Goal: Information Seeking & Learning: Learn about a topic

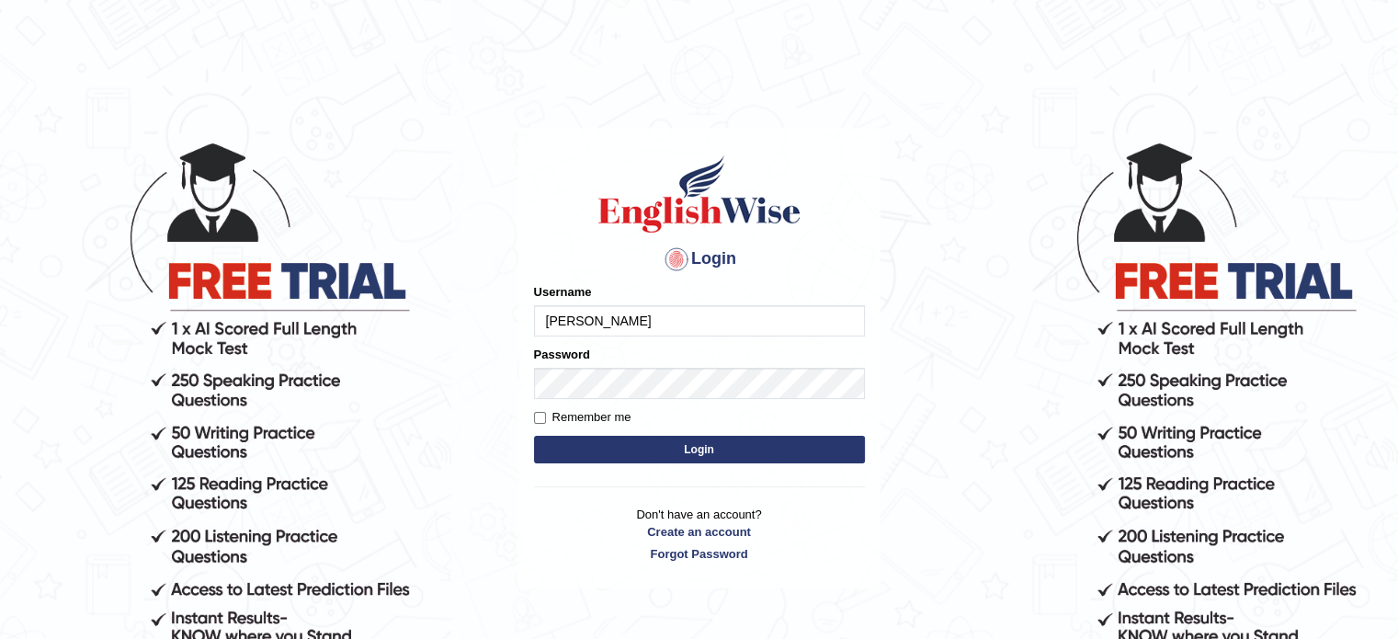
click at [680, 444] on button "Login" at bounding box center [699, 450] width 331 height 28
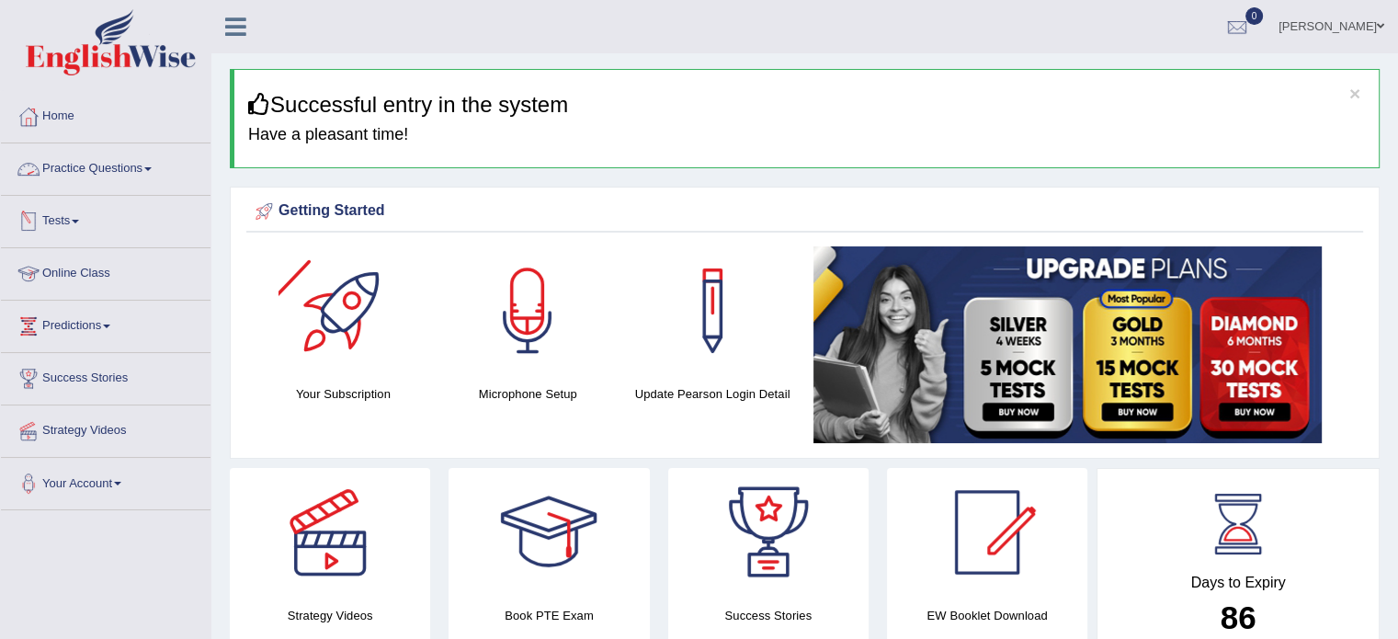
click at [145, 168] on link "Practice Questions" at bounding box center [106, 166] width 210 height 46
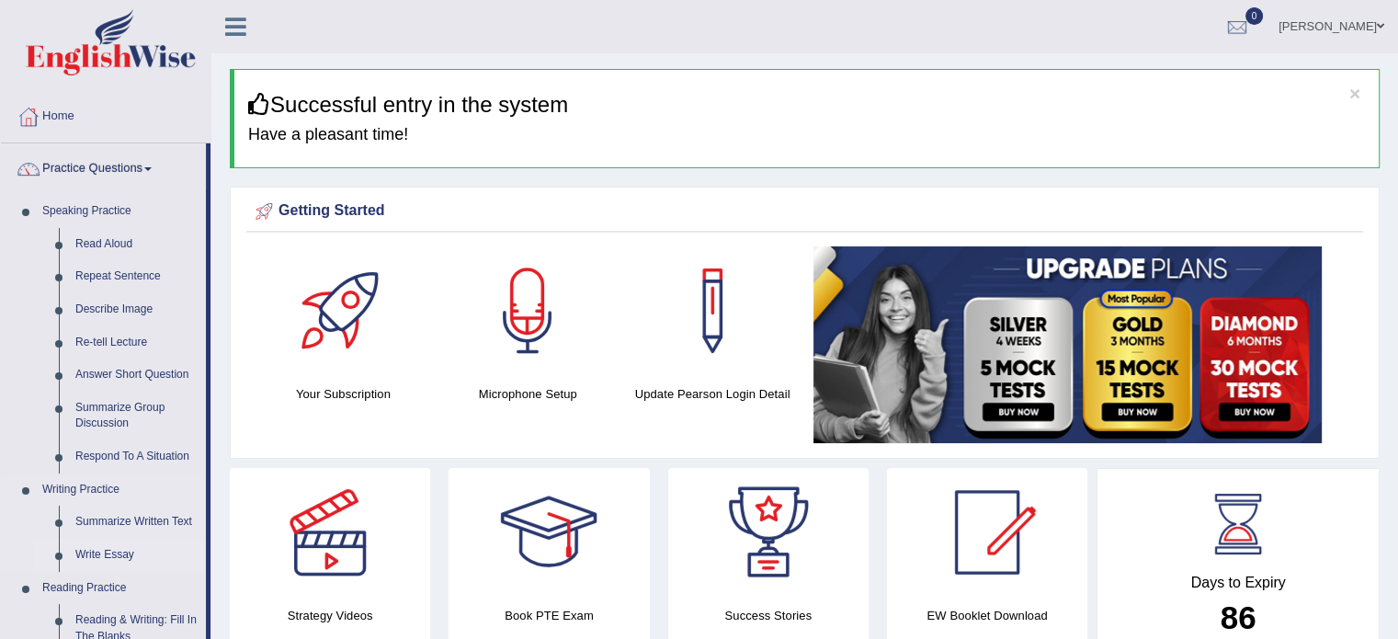
click at [107, 553] on link "Write Essay" at bounding box center [136, 555] width 139 height 33
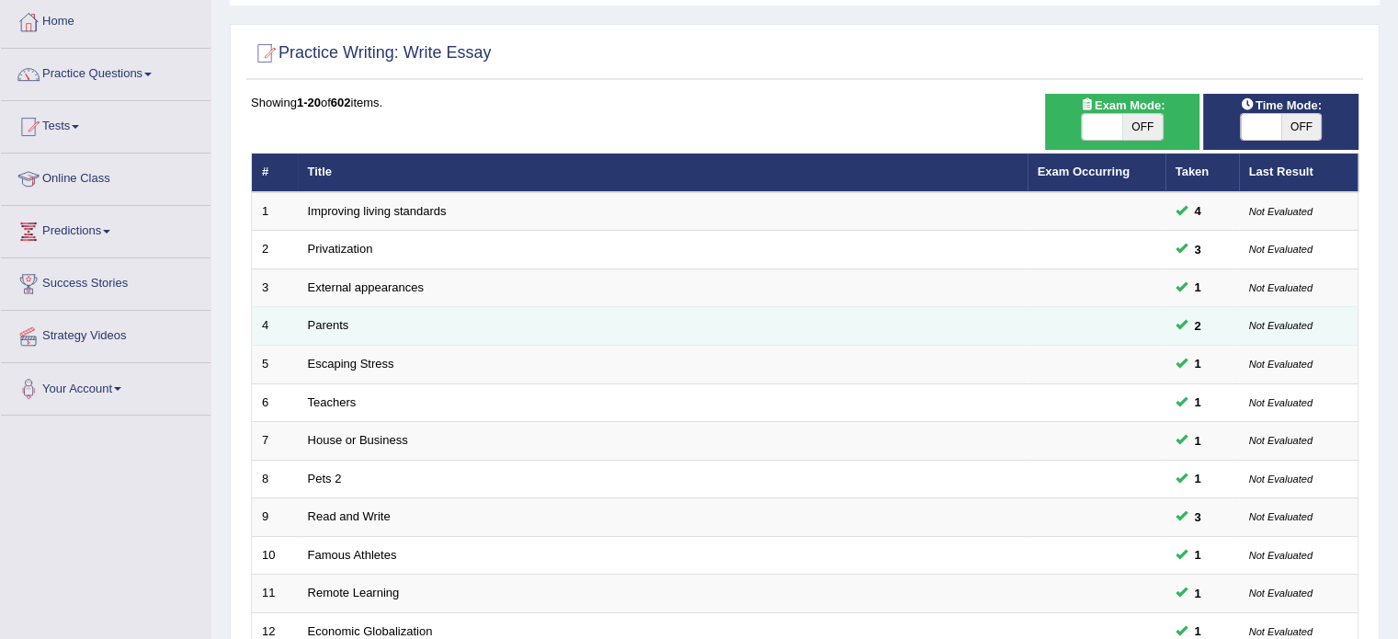
scroll to position [96, 0]
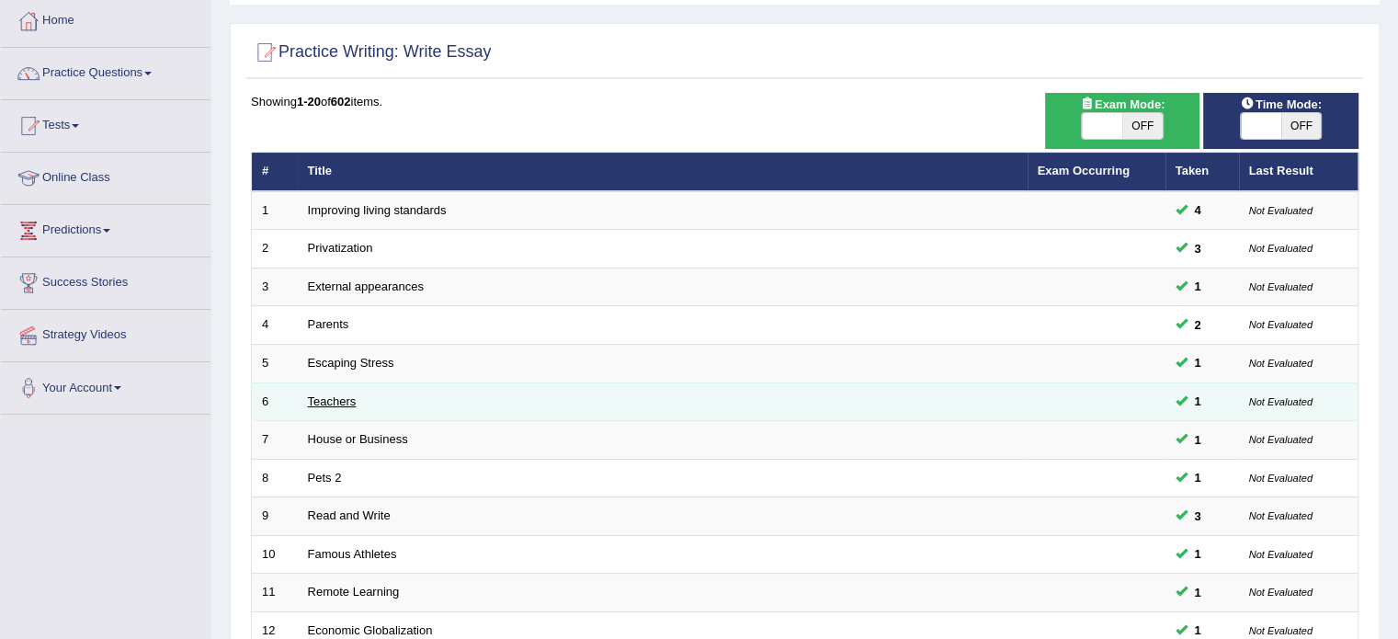
click at [342, 404] on link "Teachers" at bounding box center [332, 401] width 49 height 14
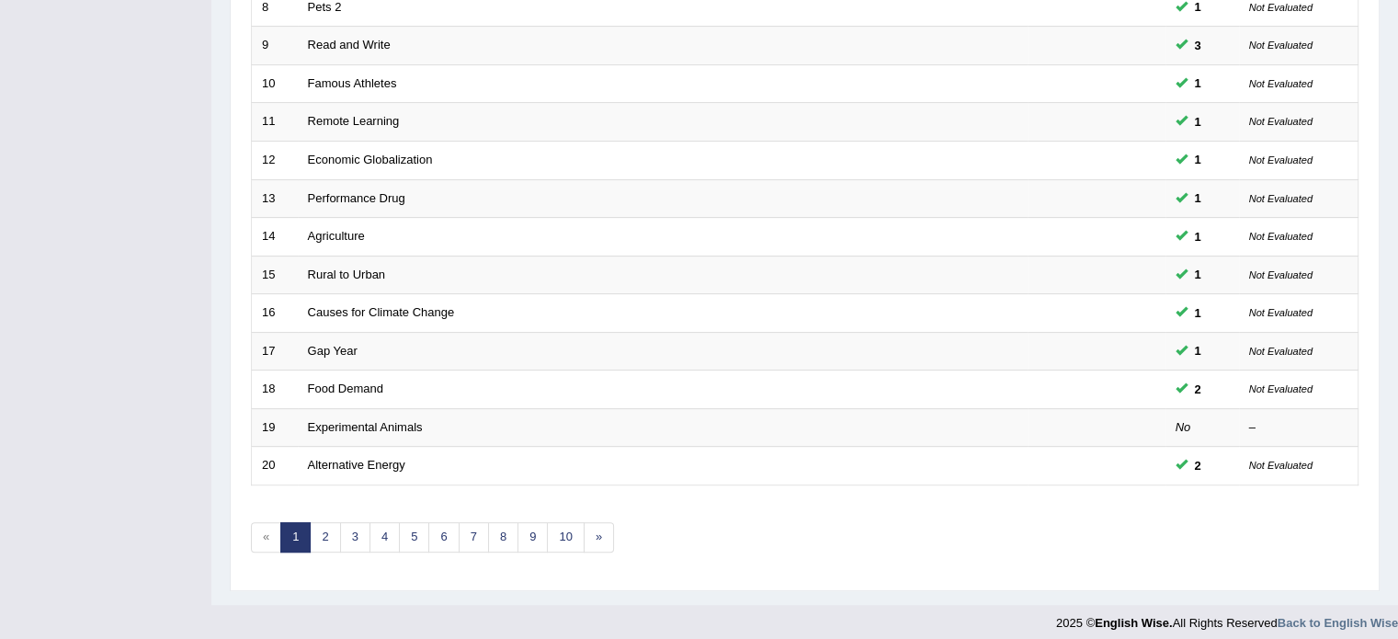
scroll to position [573, 0]
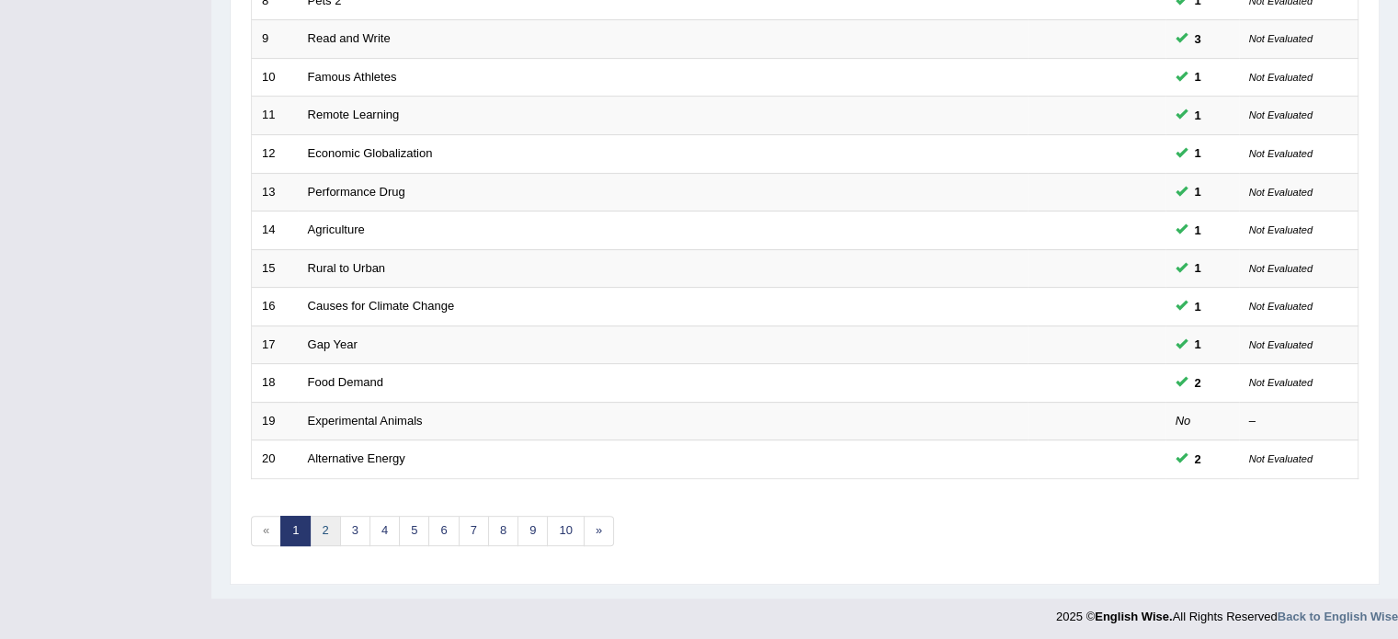
click at [328, 516] on link "2" at bounding box center [325, 531] width 30 height 30
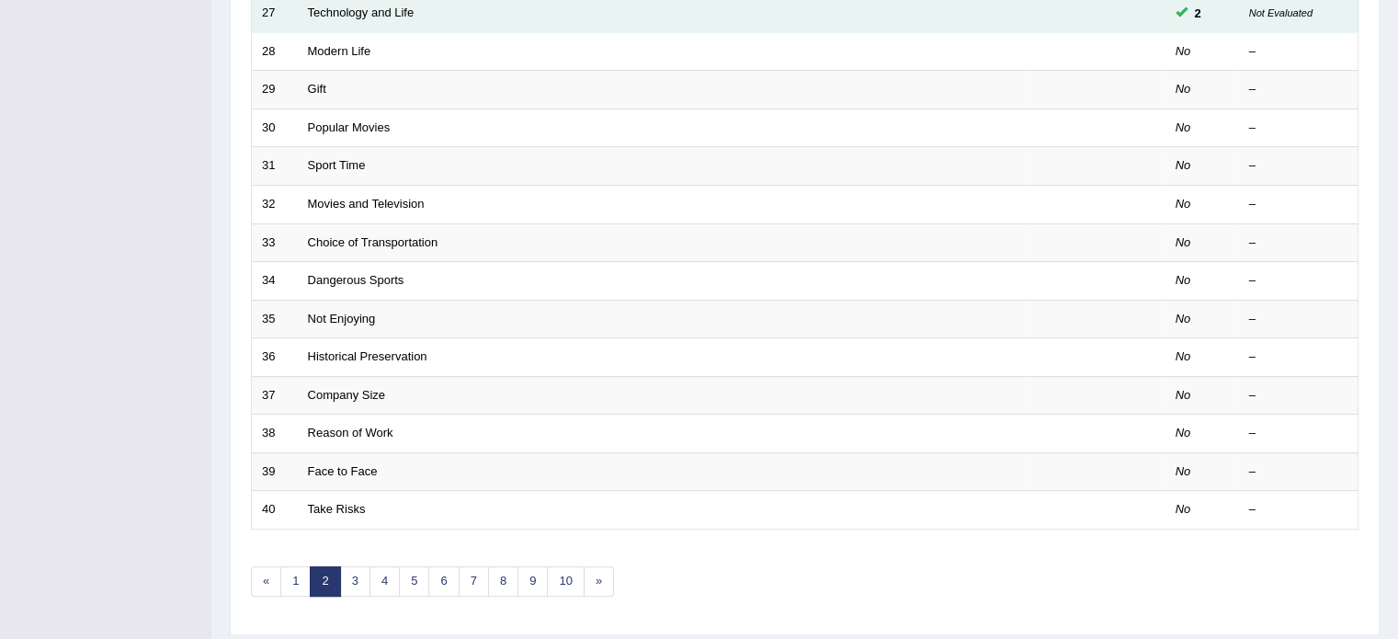
scroll to position [524, 0]
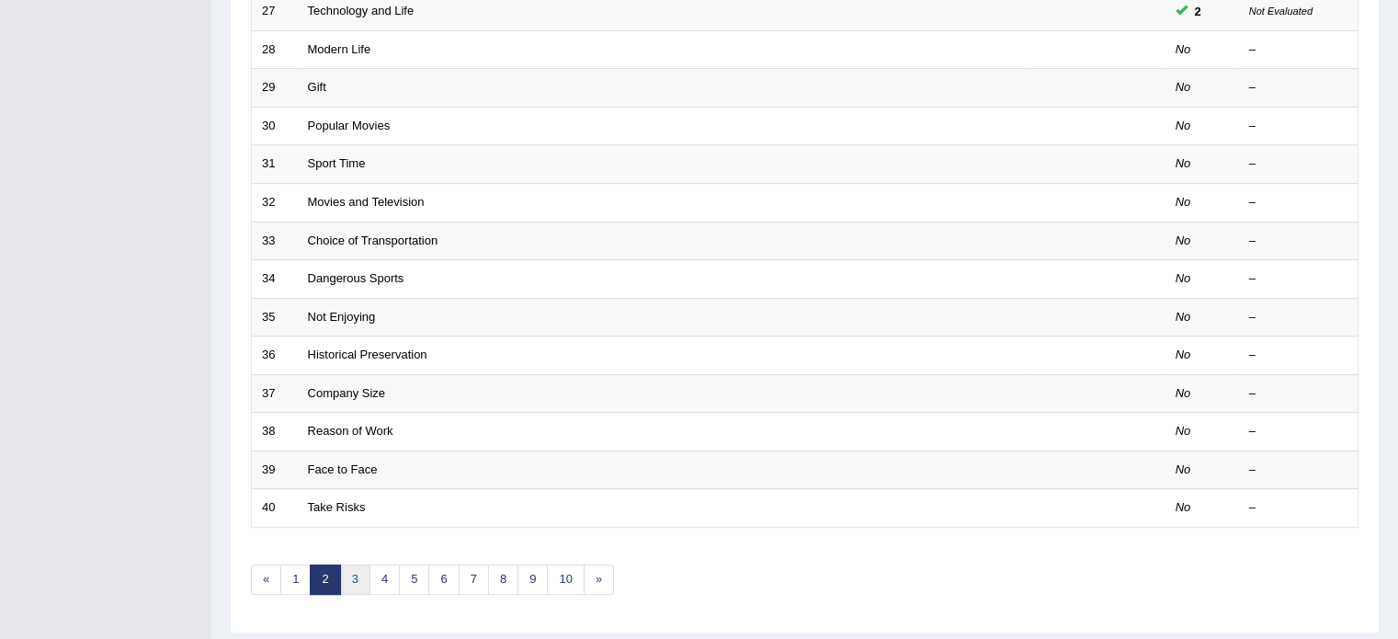
click at [352, 580] on link "3" at bounding box center [355, 579] width 30 height 30
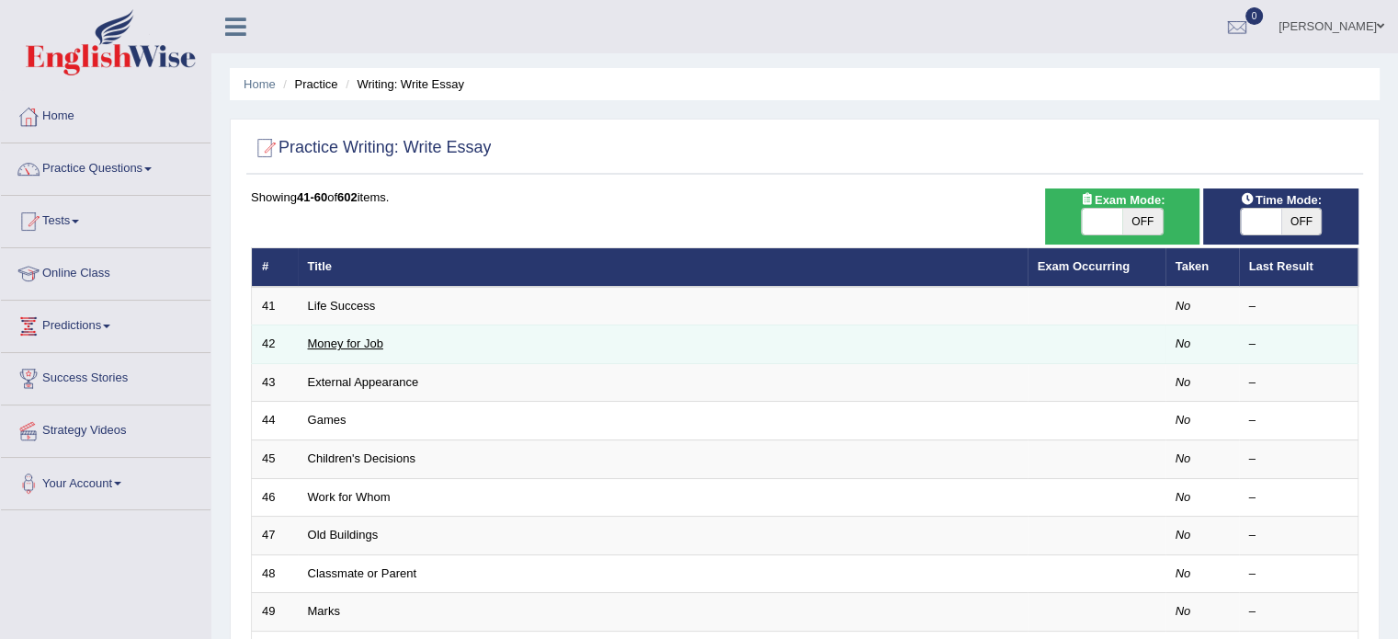
scroll to position [573, 0]
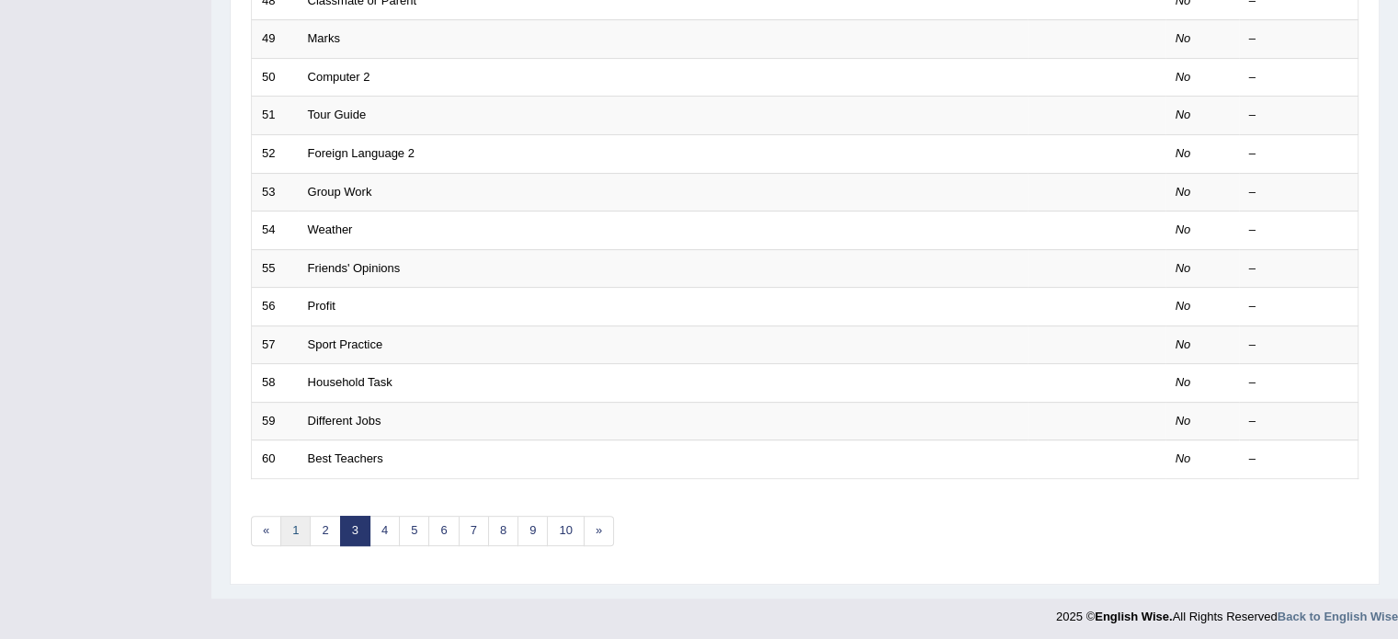
click at [296, 539] on link "1" at bounding box center [295, 531] width 30 height 30
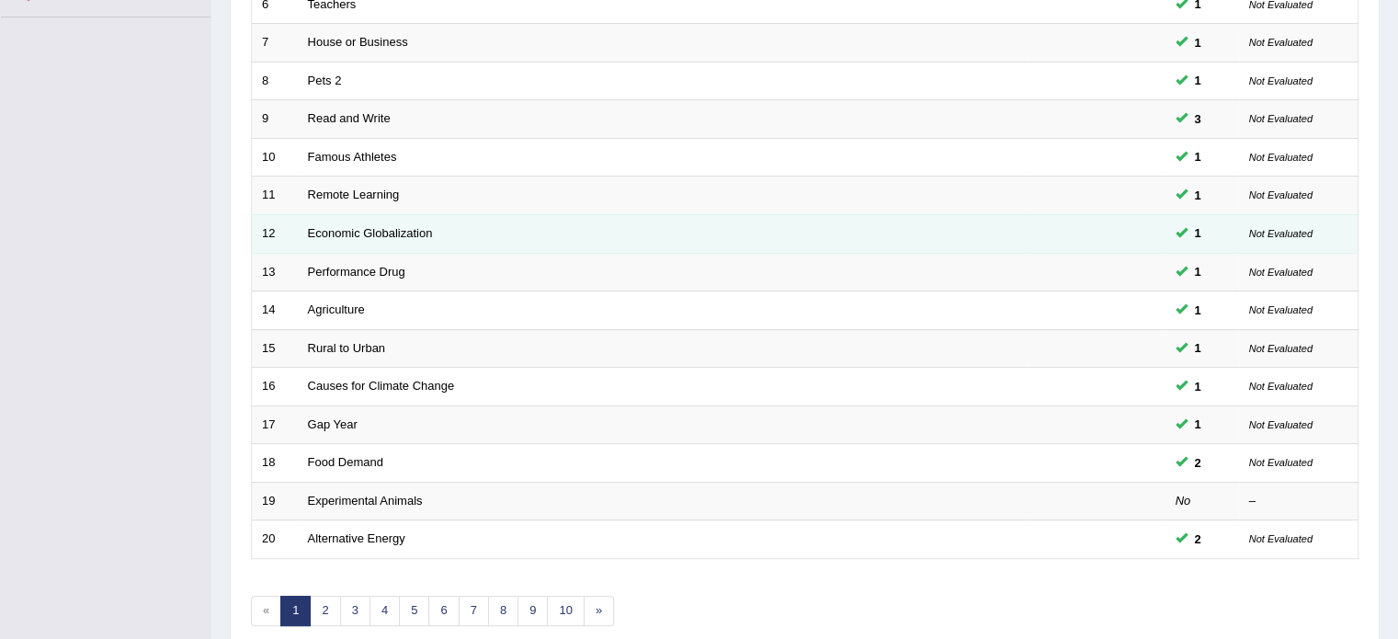
scroll to position [495, 0]
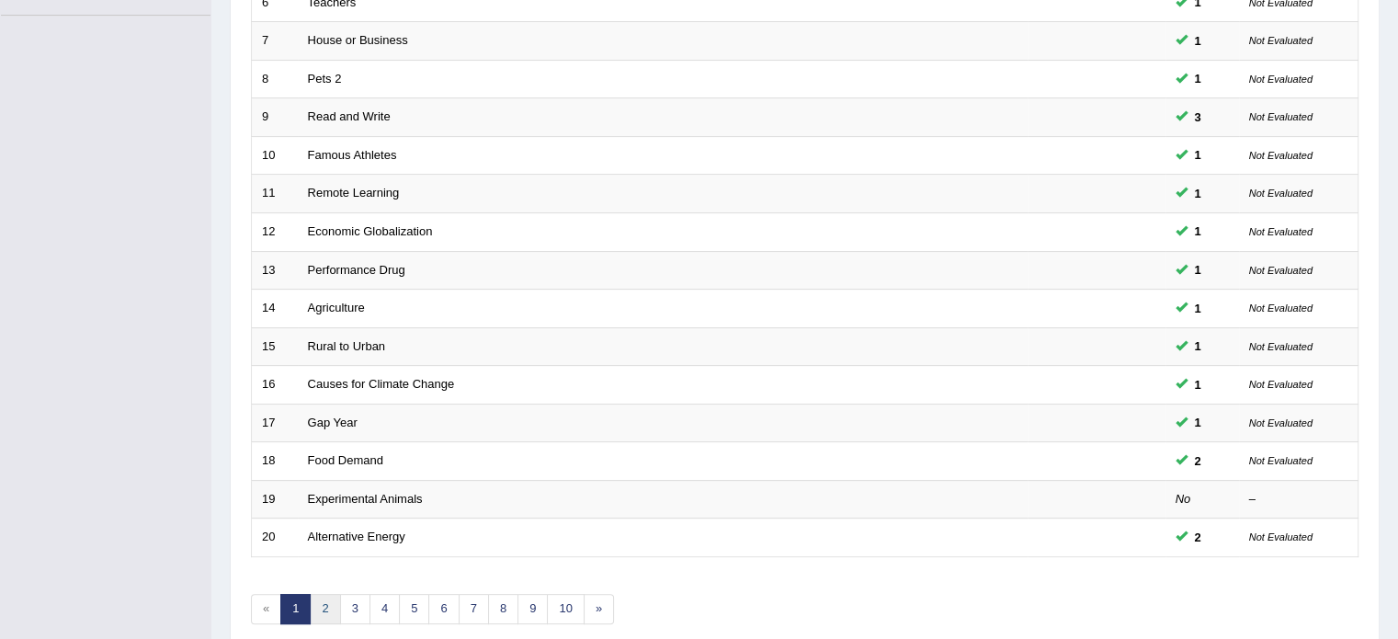
click at [326, 605] on link "2" at bounding box center [325, 609] width 30 height 30
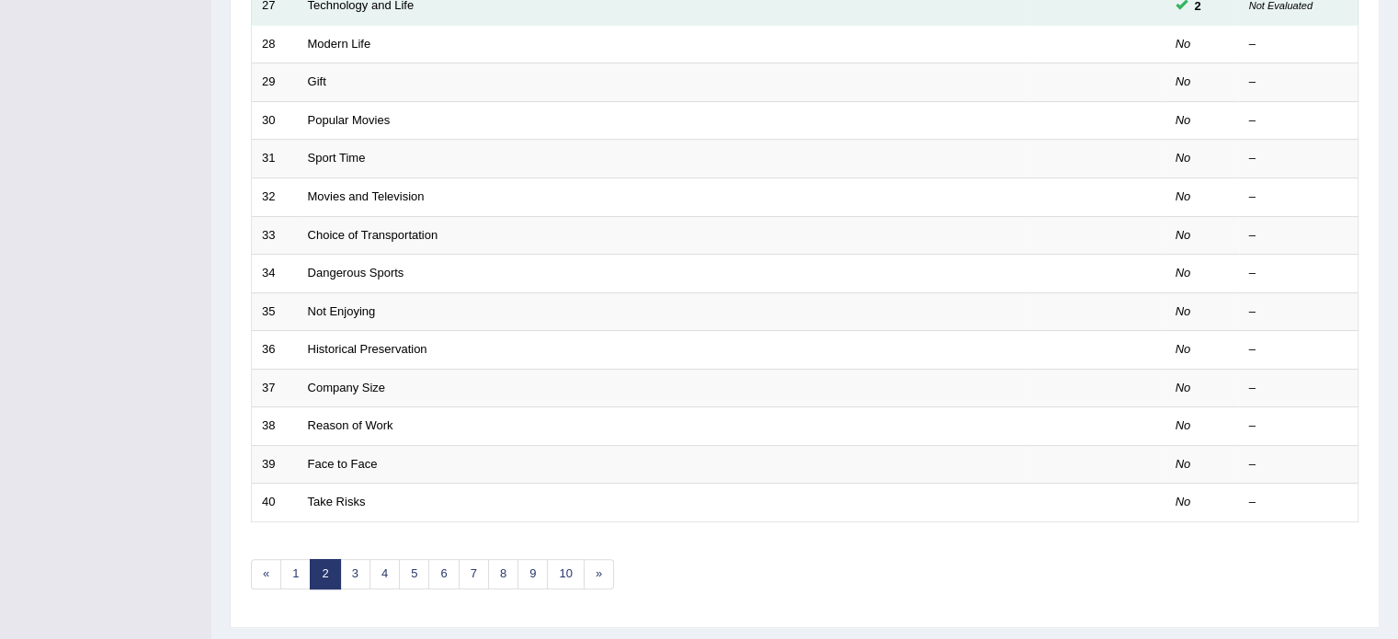
scroll to position [533, 0]
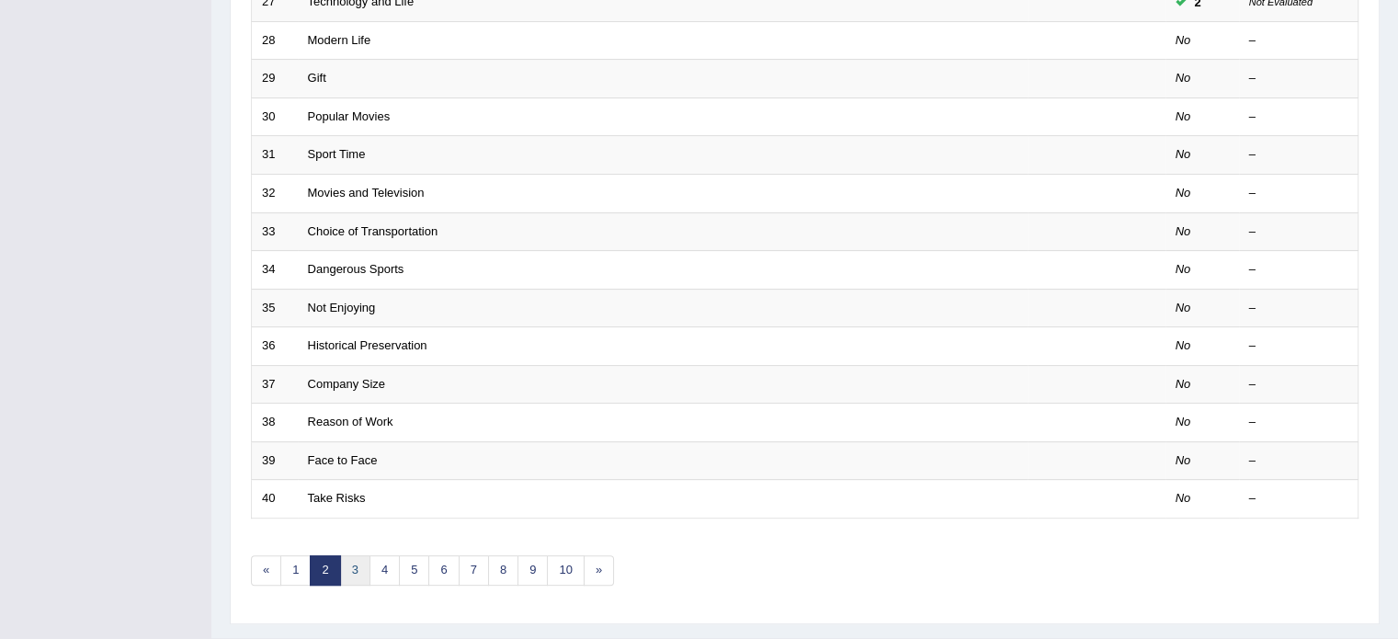
click at [350, 561] on link "3" at bounding box center [355, 570] width 30 height 30
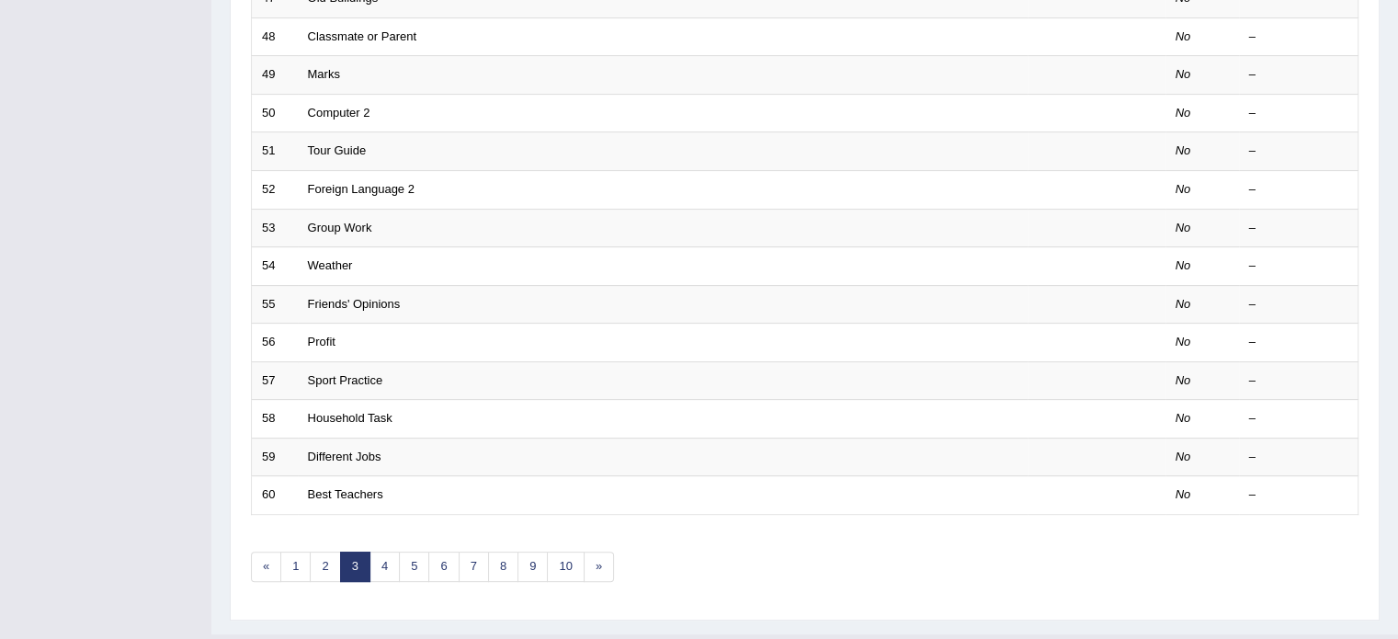
scroll to position [573, 0]
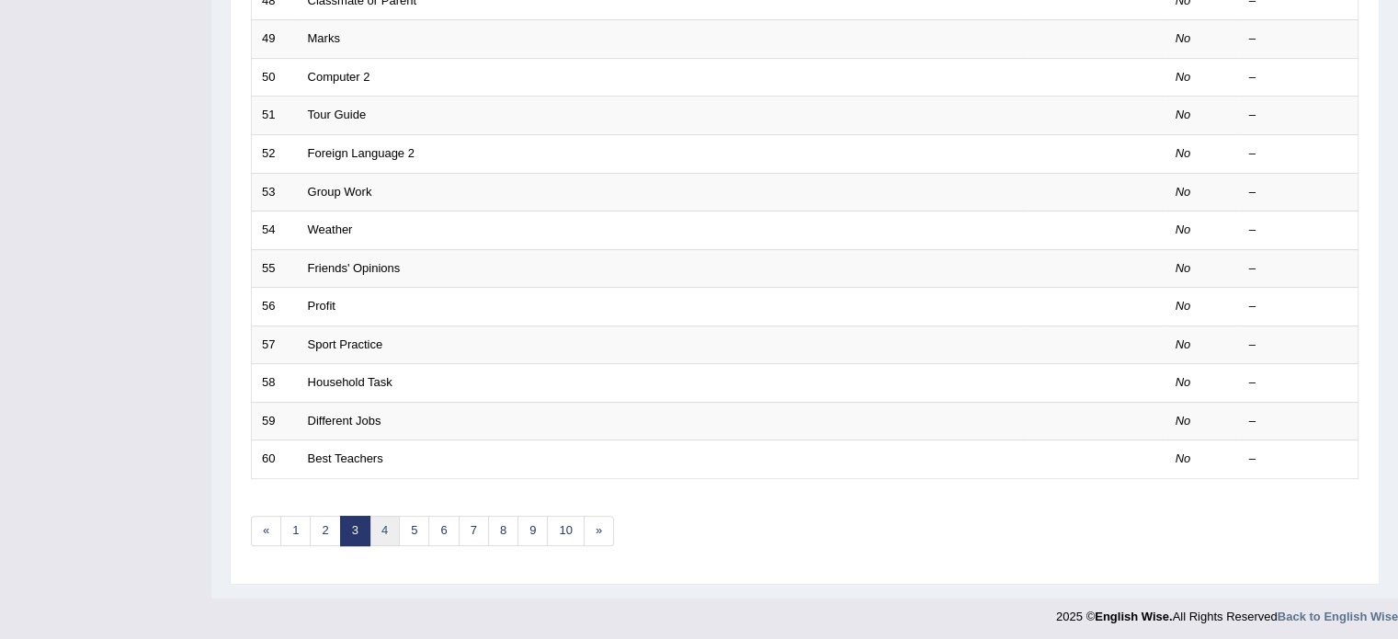
click at [384, 524] on link "4" at bounding box center [385, 531] width 30 height 30
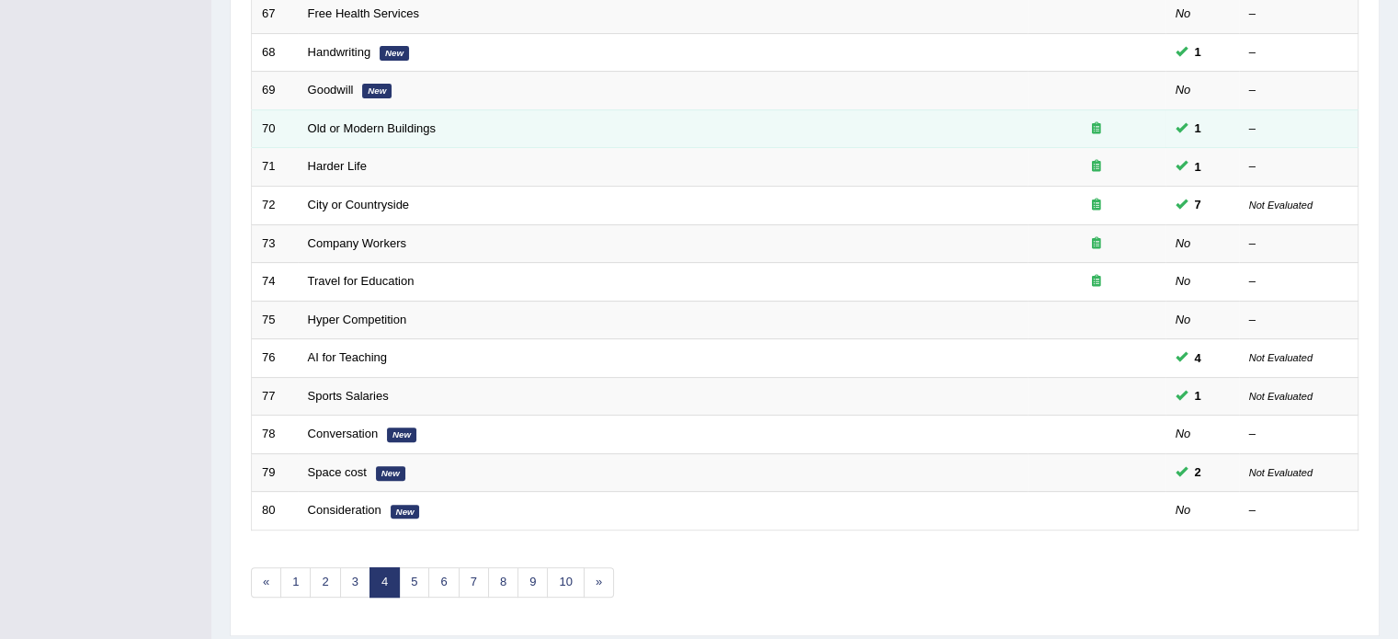
scroll to position [550, 0]
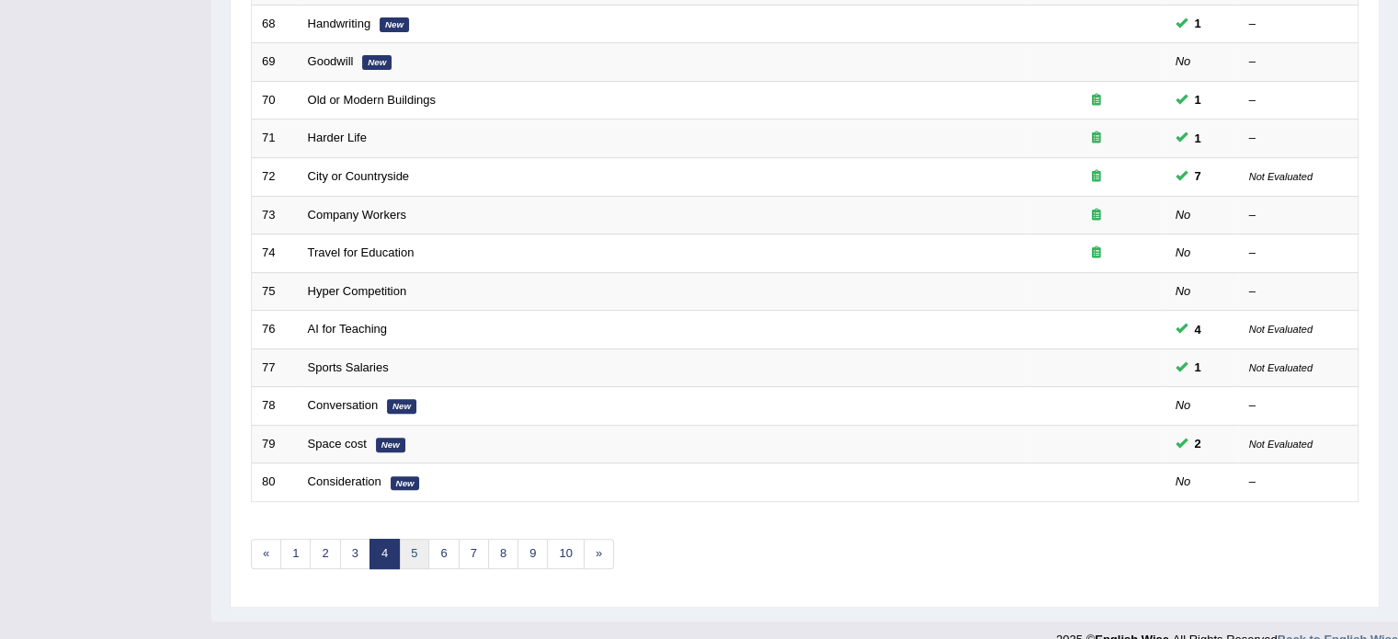
click at [412, 551] on link "5" at bounding box center [414, 554] width 30 height 30
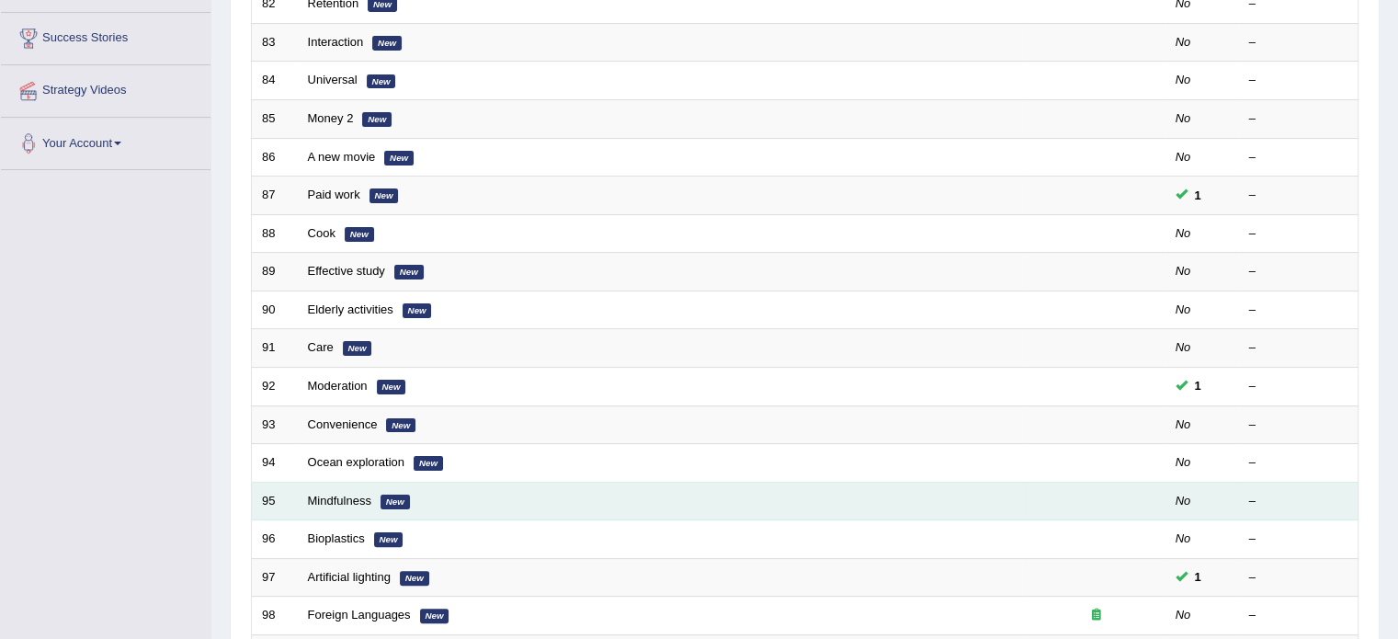
scroll to position [573, 0]
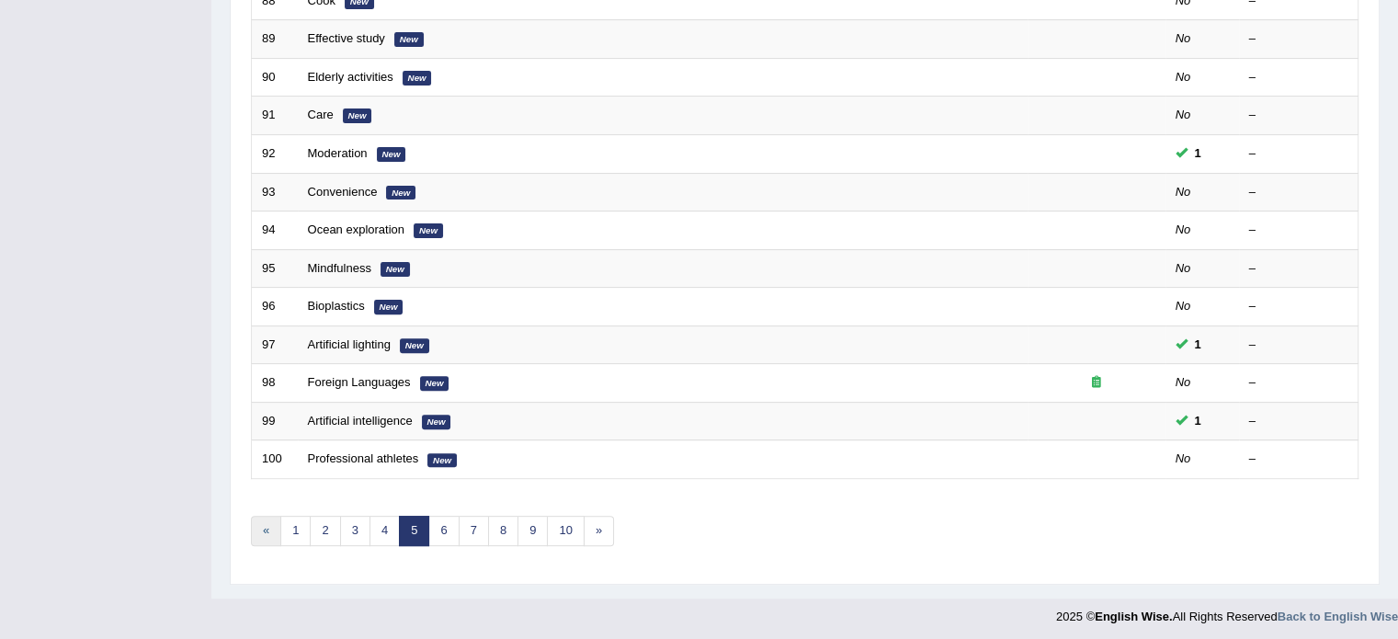
click at [271, 530] on link "«" at bounding box center [266, 531] width 30 height 30
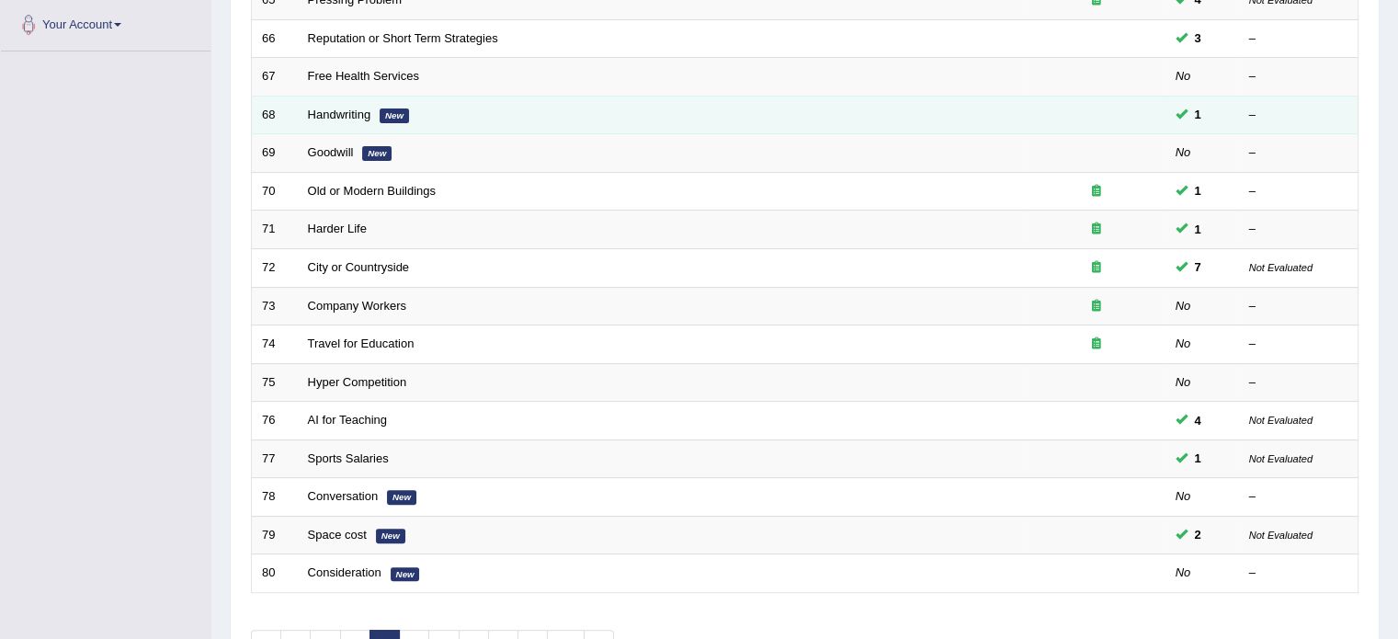
scroll to position [485, 0]
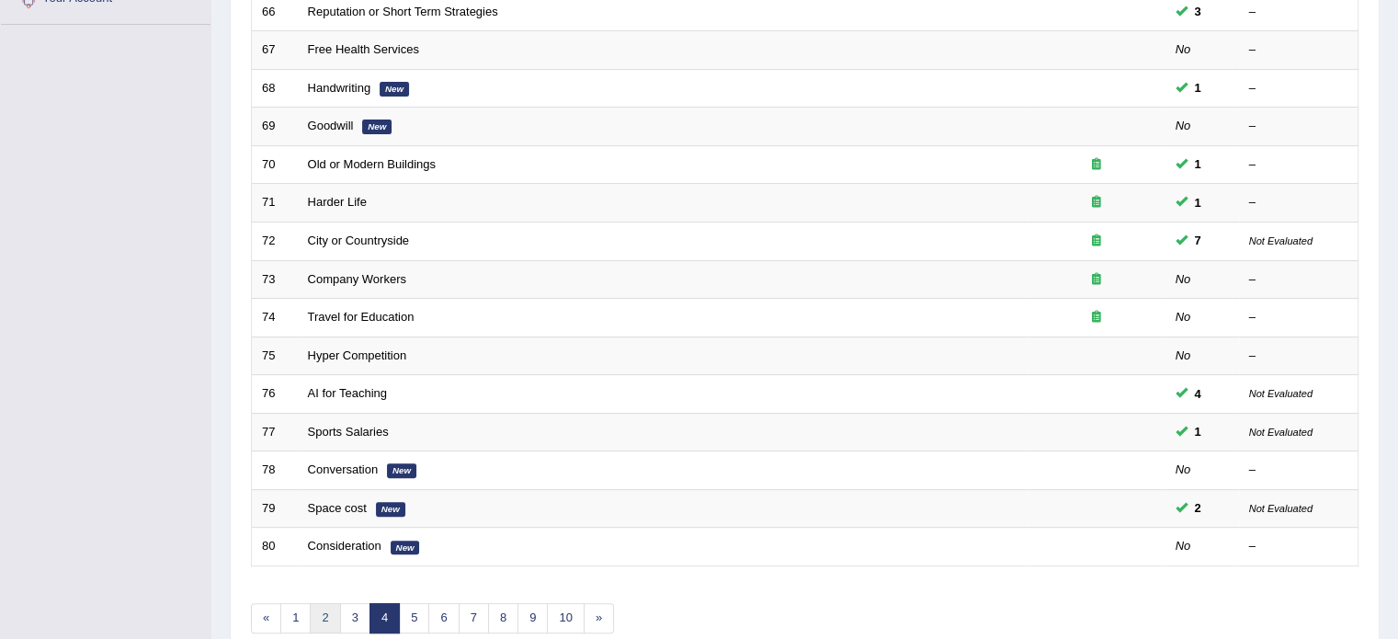
click at [311, 609] on link "2" at bounding box center [325, 618] width 30 height 30
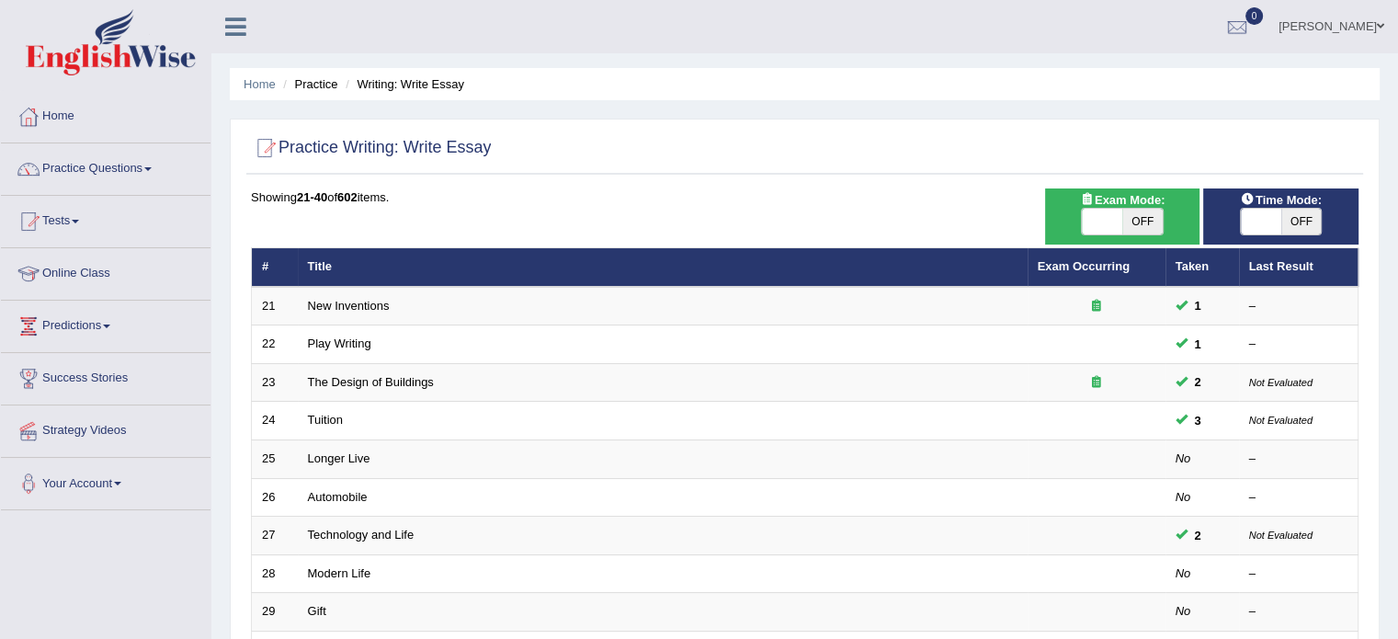
click at [301, 611] on td "Gift" at bounding box center [663, 612] width 730 height 39
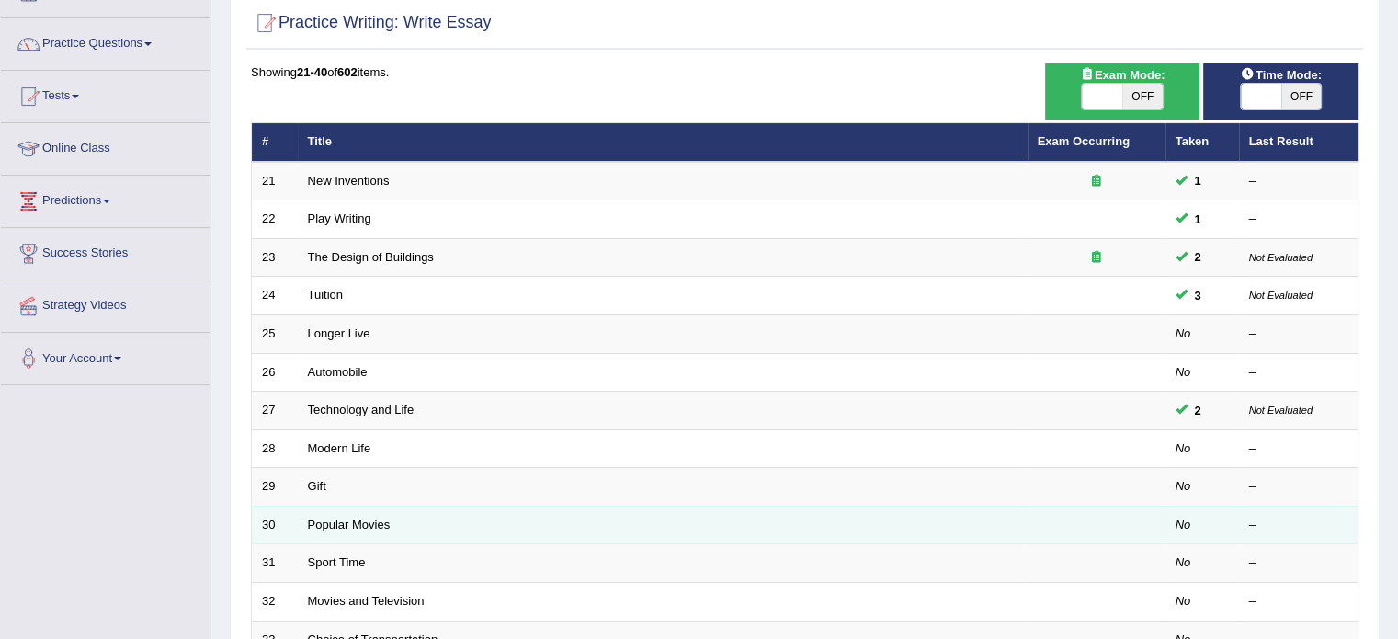
scroll to position [573, 0]
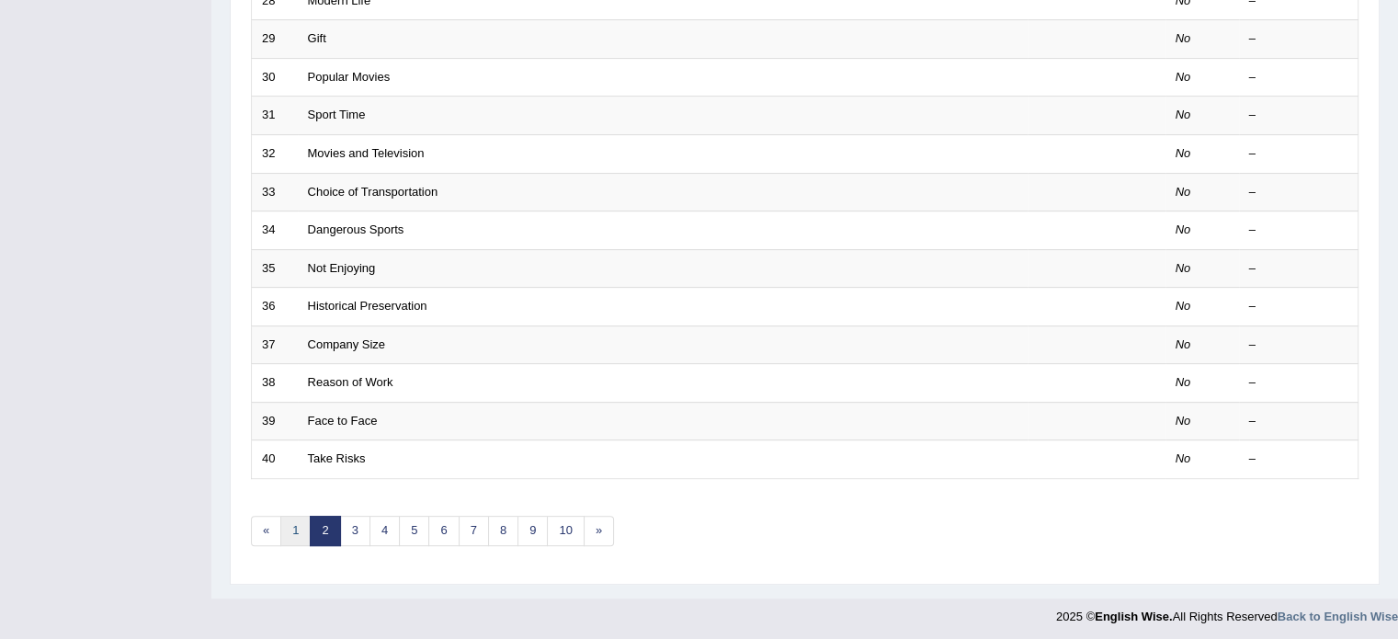
click at [303, 528] on link "1" at bounding box center [295, 531] width 30 height 30
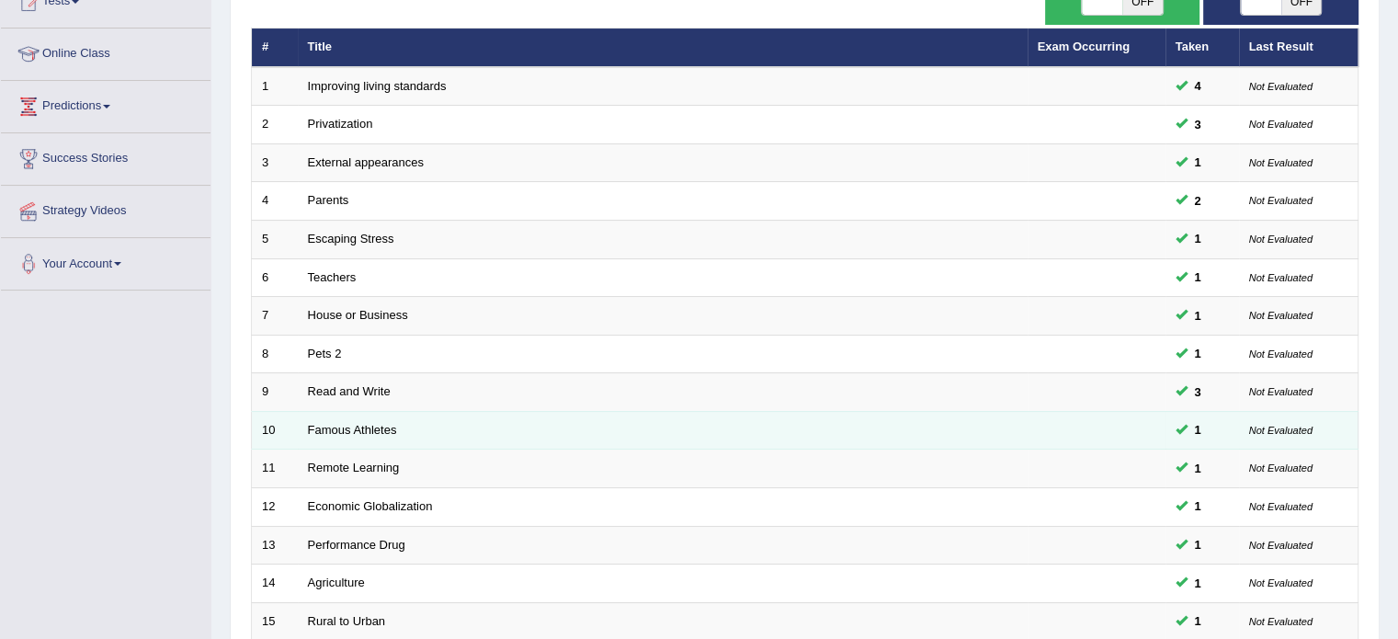
scroll to position [224, 0]
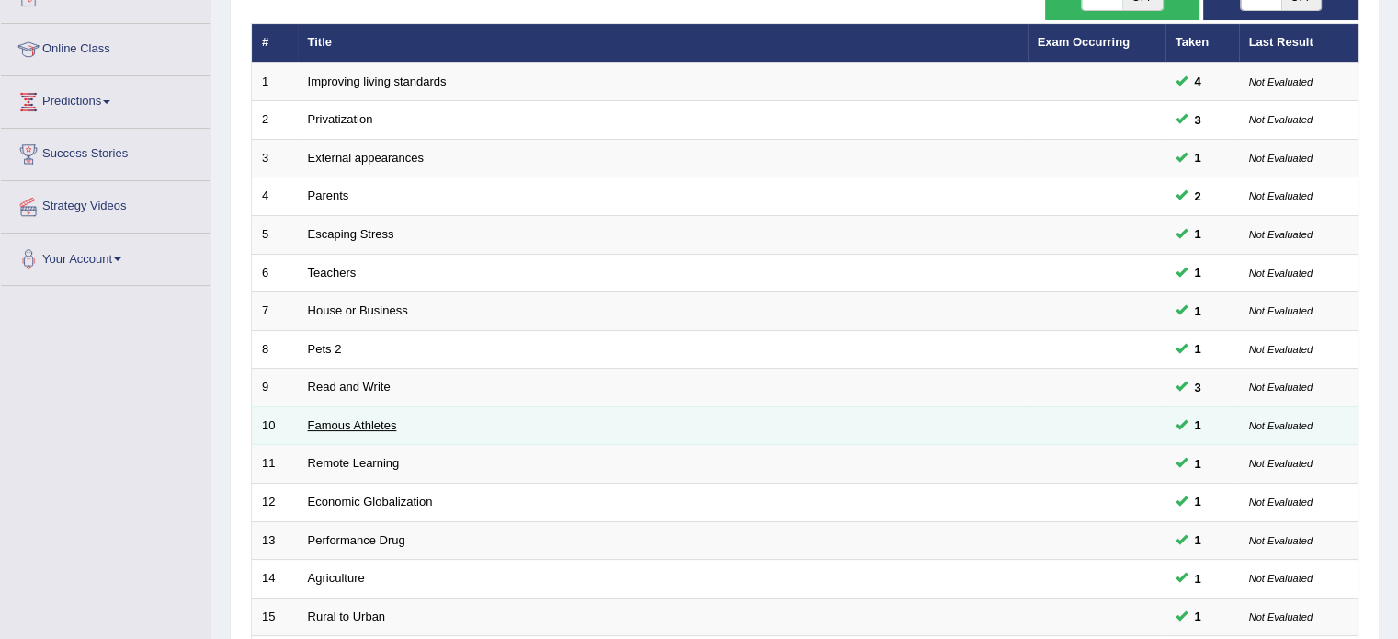
click at [374, 421] on link "Famous Athletes" at bounding box center [352, 425] width 89 height 14
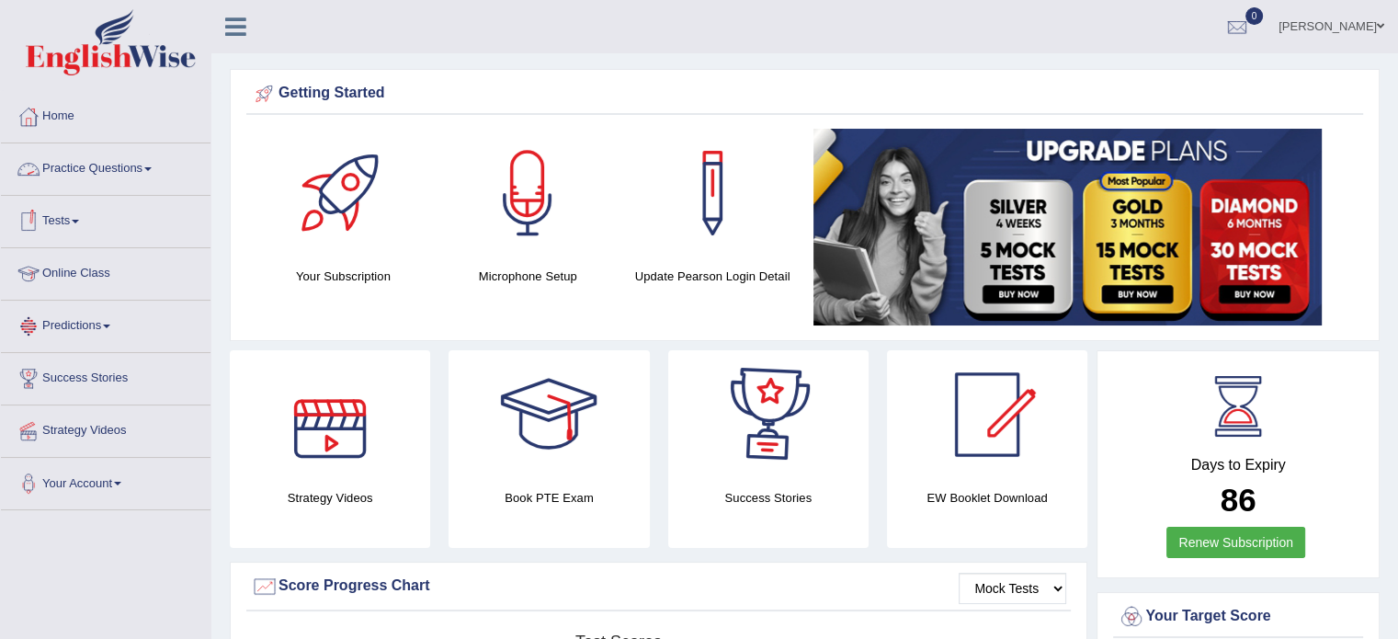
click at [152, 167] on span at bounding box center [147, 169] width 7 height 4
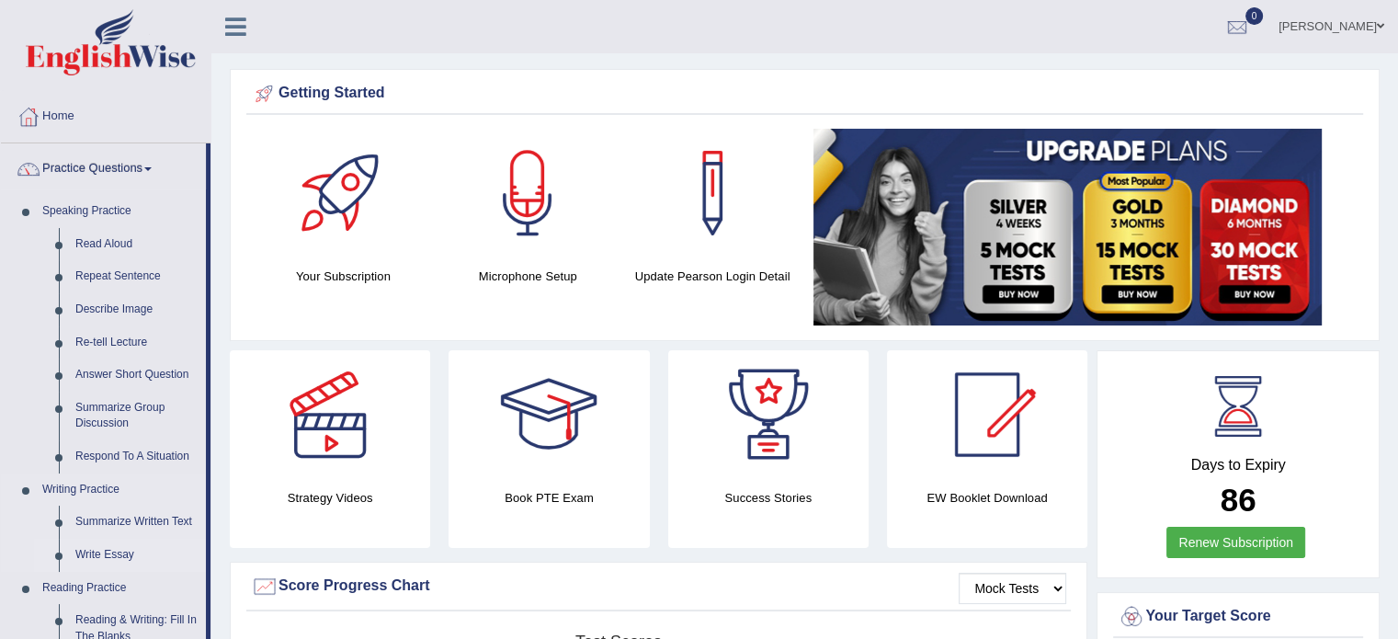
click at [121, 554] on link "Write Essay" at bounding box center [136, 555] width 139 height 33
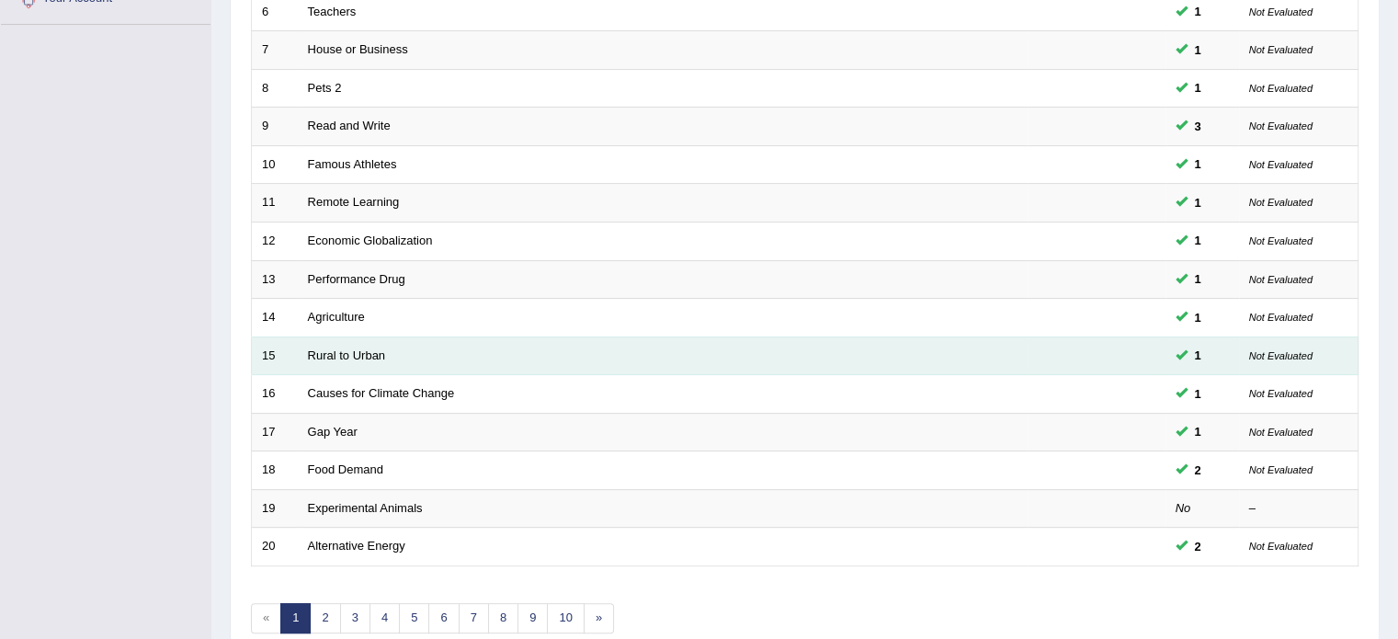
scroll to position [489, 0]
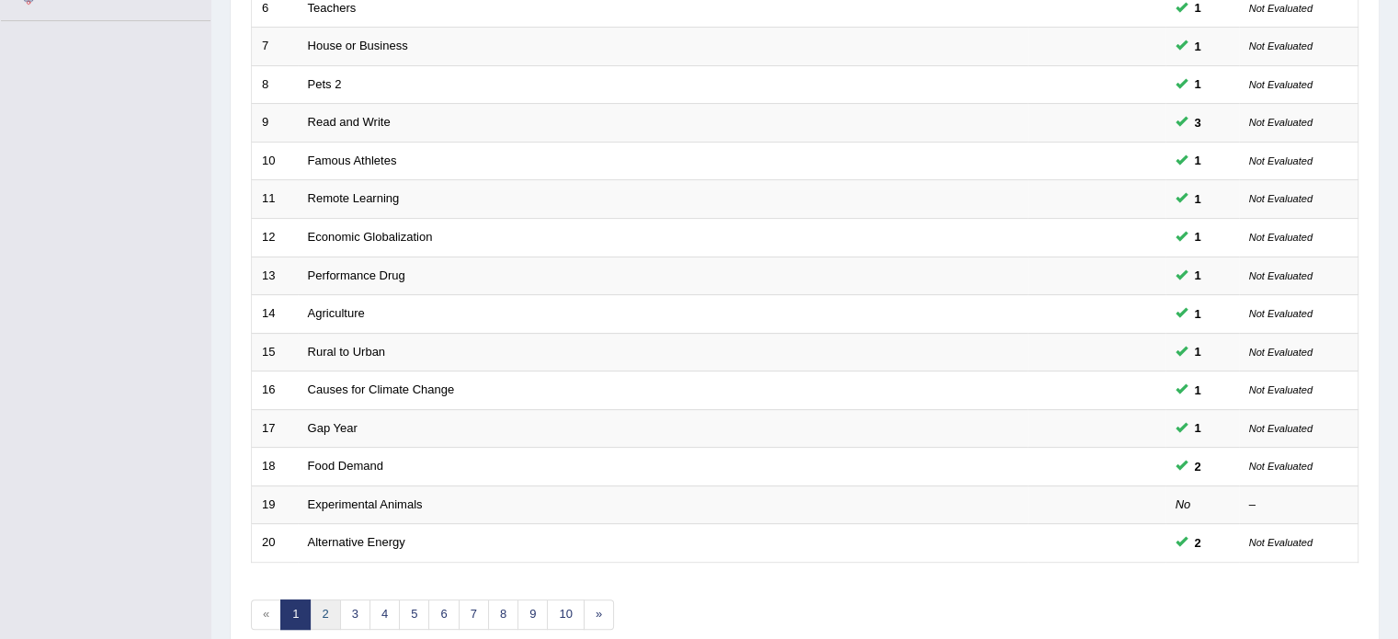
click at [322, 609] on link "2" at bounding box center [325, 614] width 30 height 30
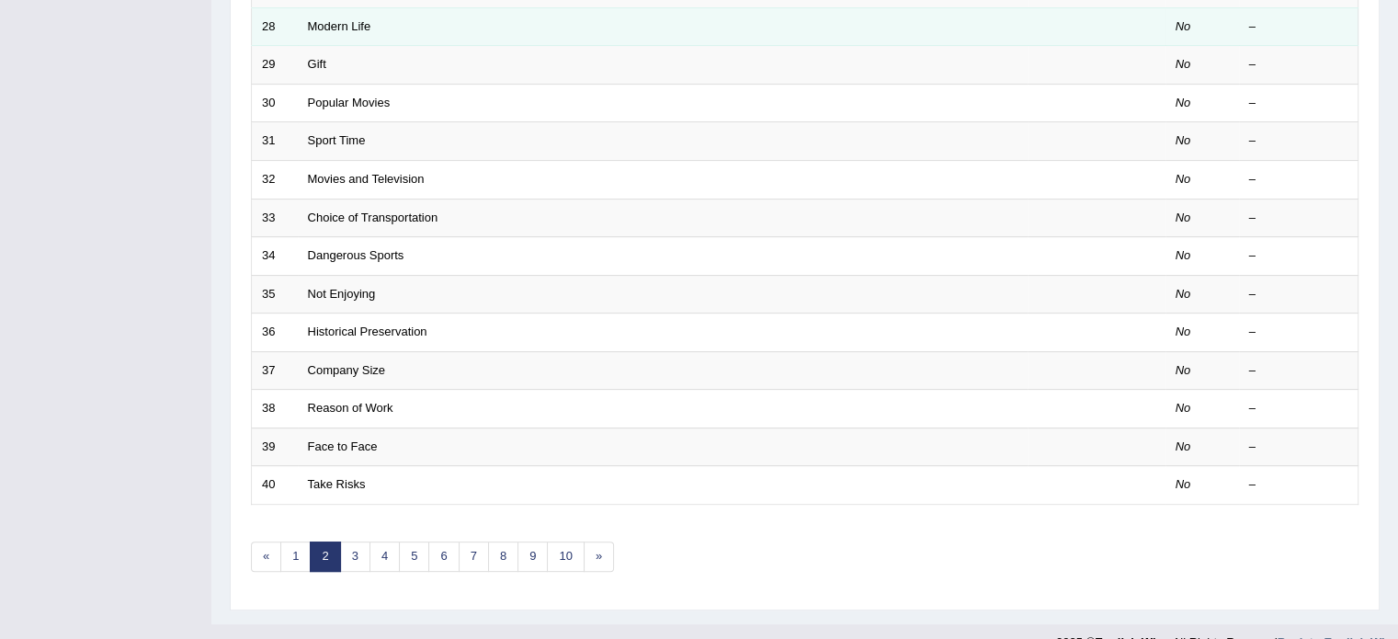
scroll to position [552, 0]
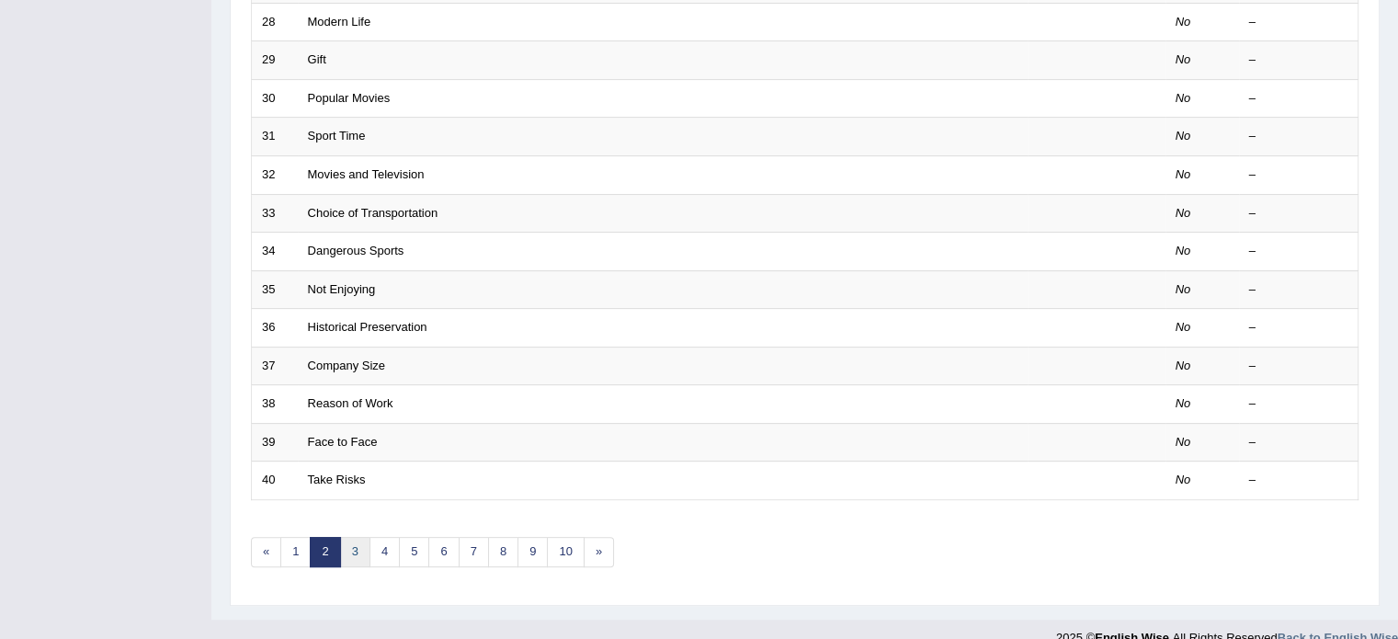
click at [354, 538] on link "3" at bounding box center [355, 552] width 30 height 30
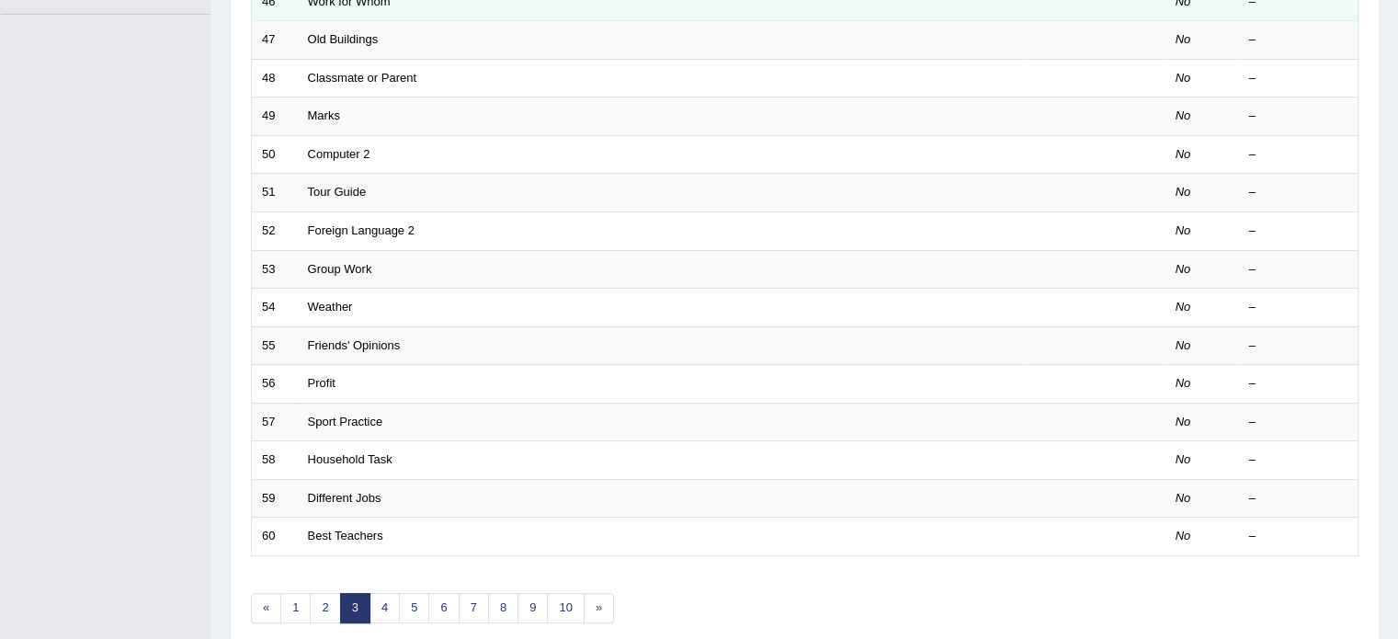
scroll to position [496, 0]
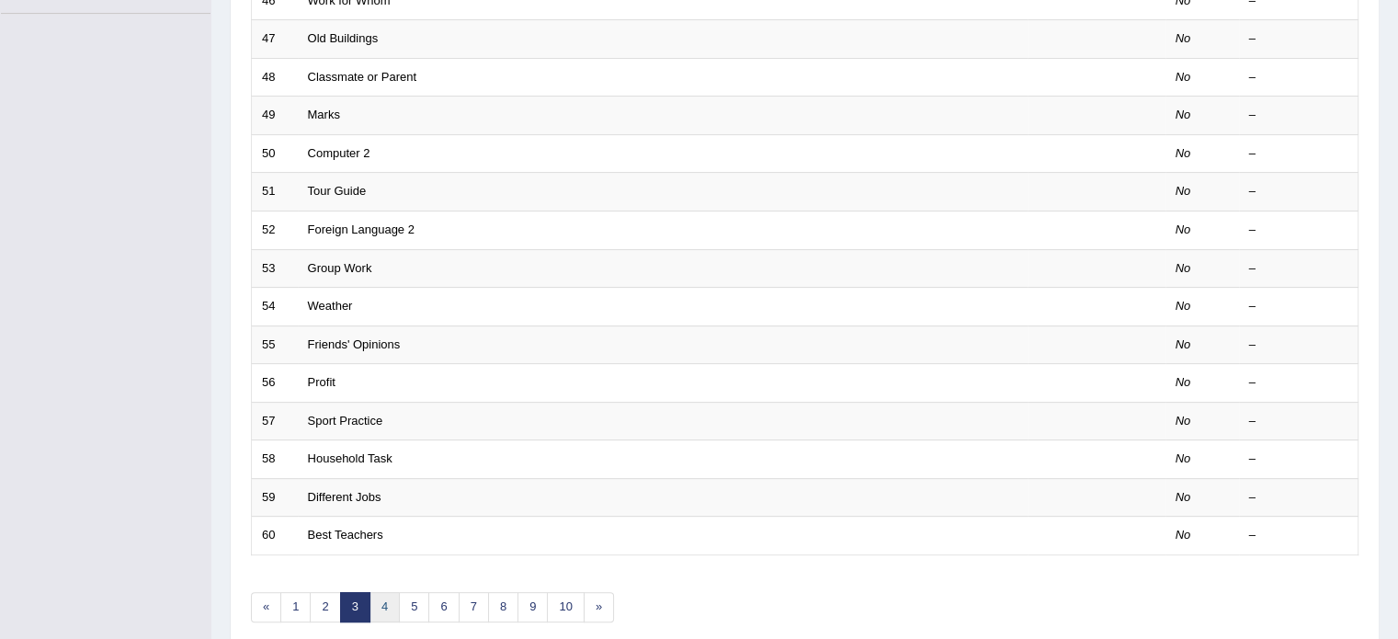
click at [391, 605] on link "4" at bounding box center [385, 607] width 30 height 30
